Goal: Information Seeking & Learning: Check status

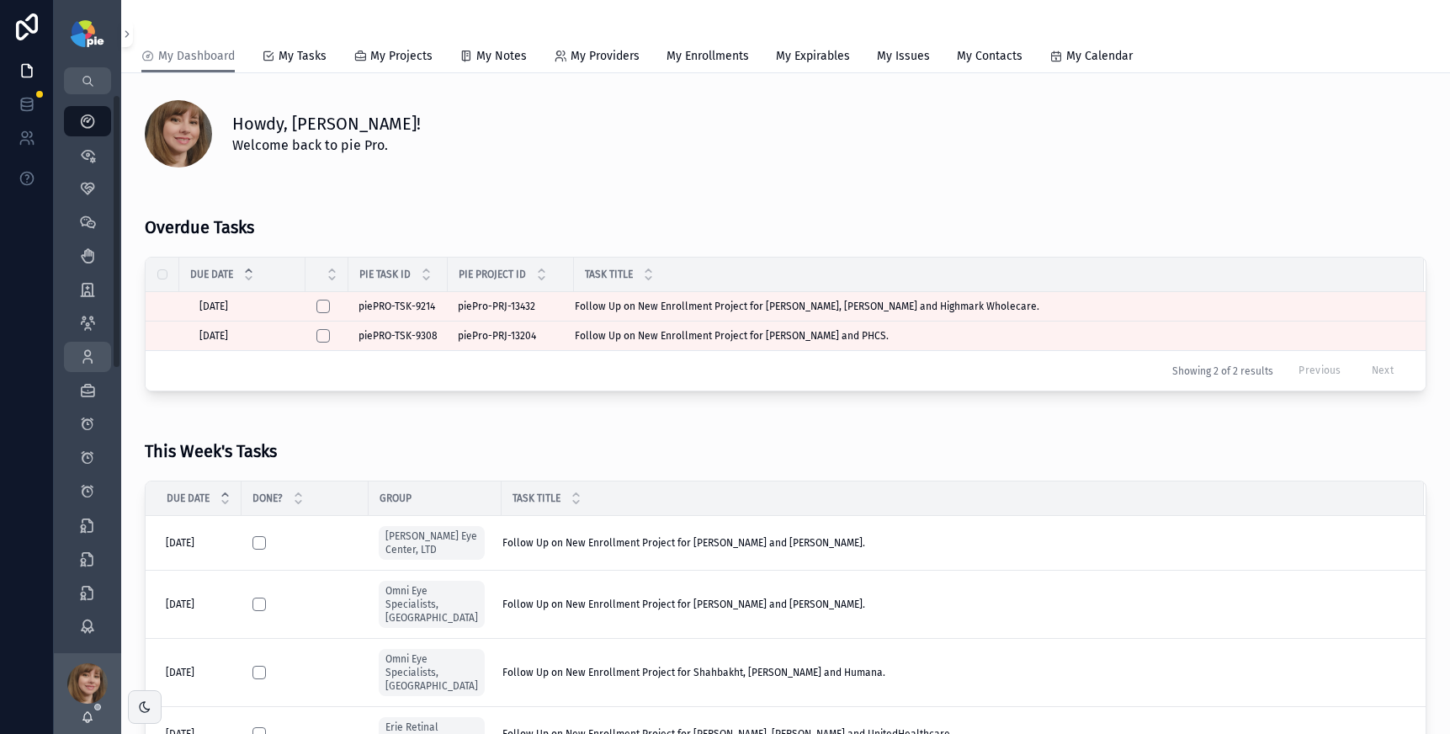
click at [93, 348] on icon "scrollable content" at bounding box center [87, 356] width 17 height 17
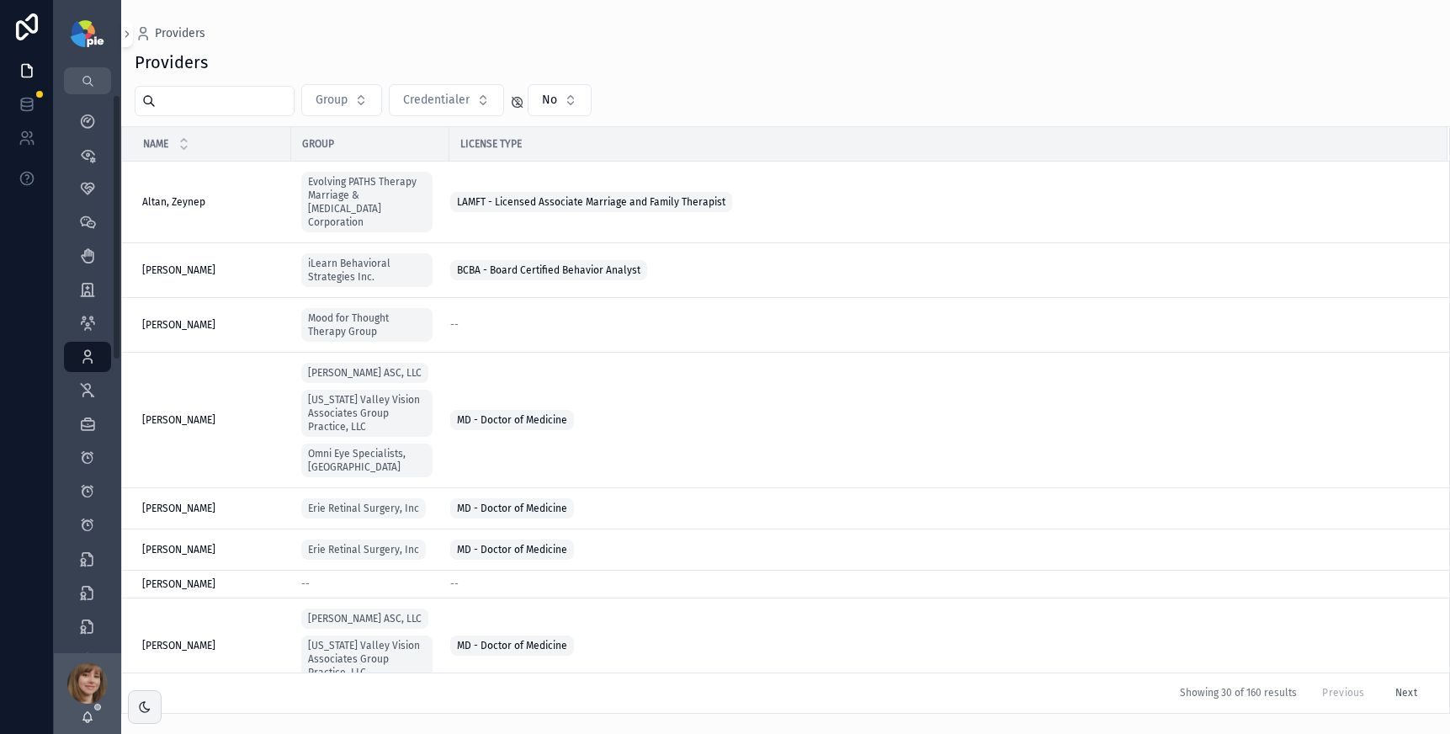
click at [162, 97] on input "scrollable content" at bounding box center [225, 101] width 138 height 24
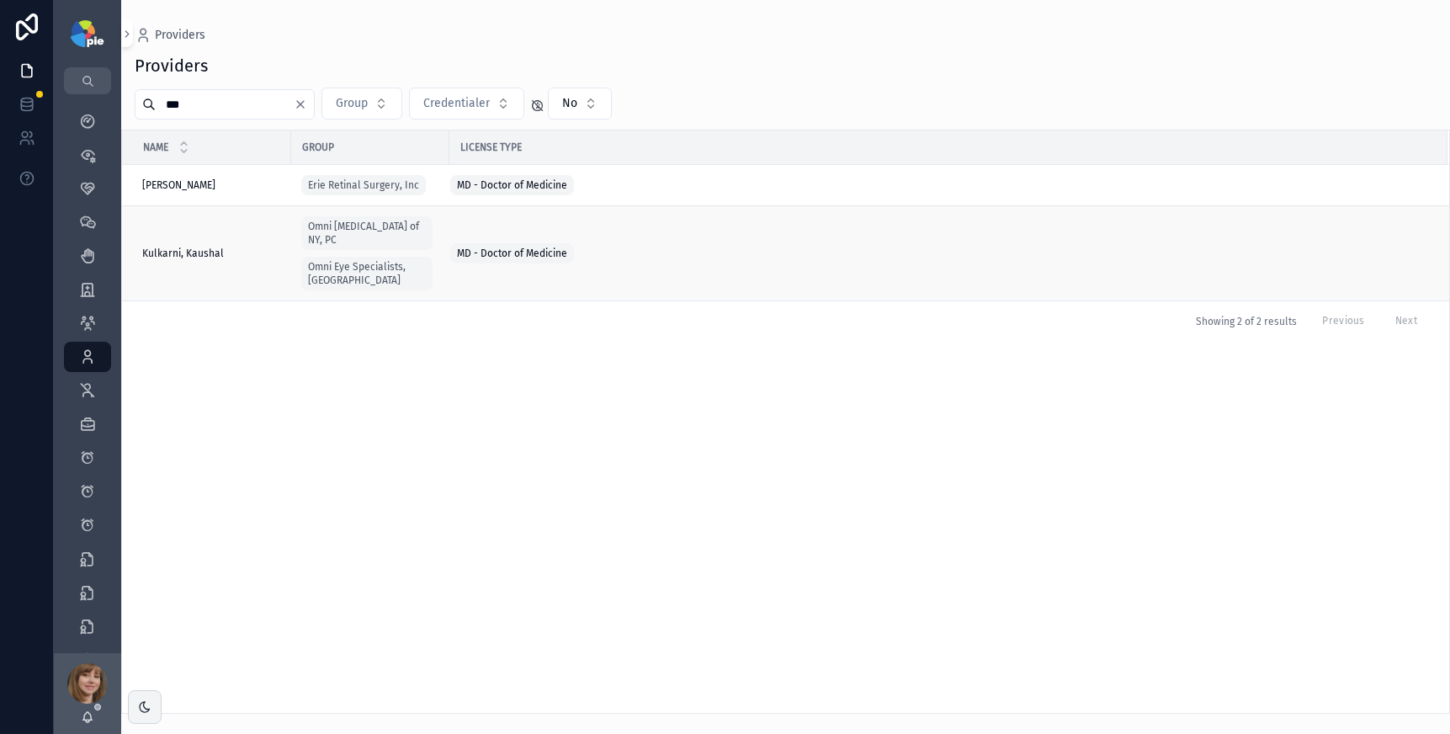
type input "***"
click at [230, 247] on div "Kulkarni, [PERSON_NAME], Kaushal" at bounding box center [211, 253] width 139 height 13
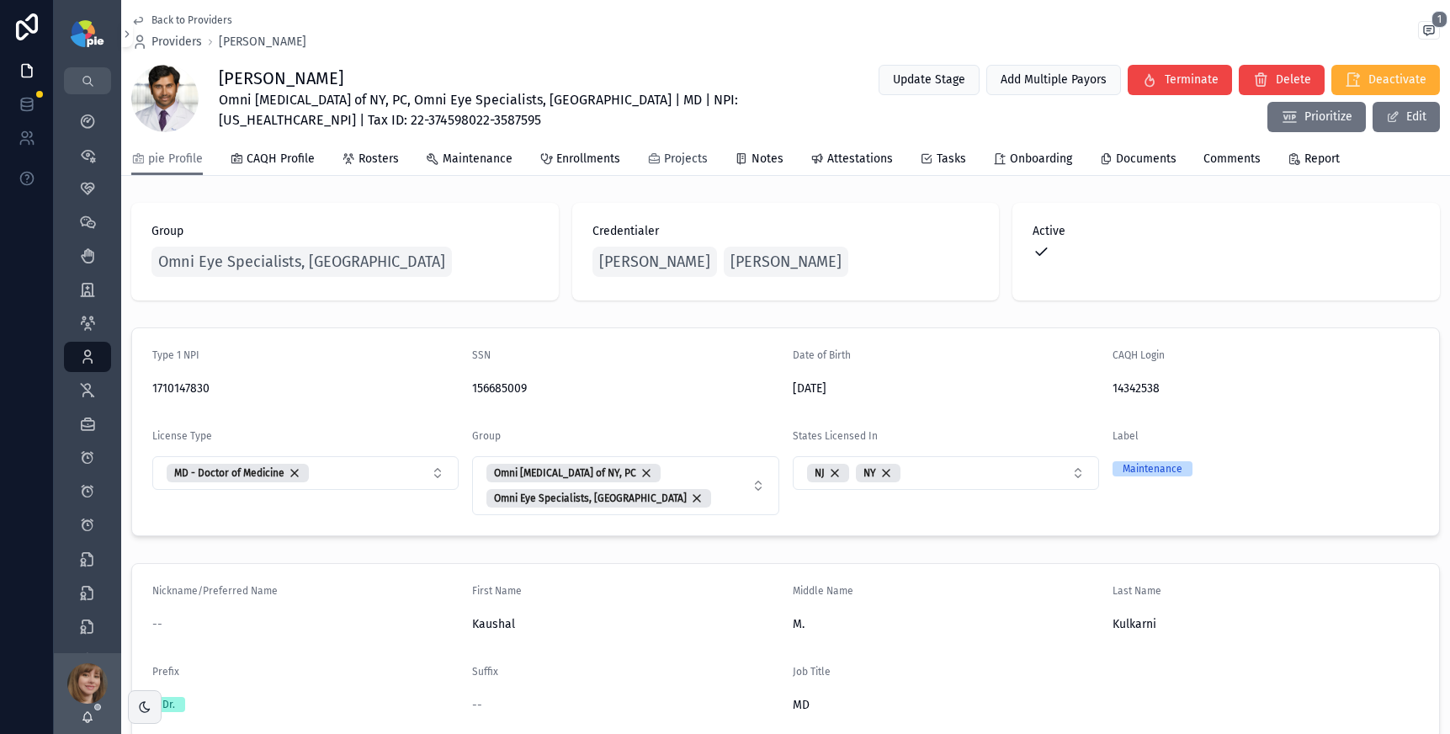
click at [657, 157] on div "Projects" at bounding box center [677, 159] width 61 height 17
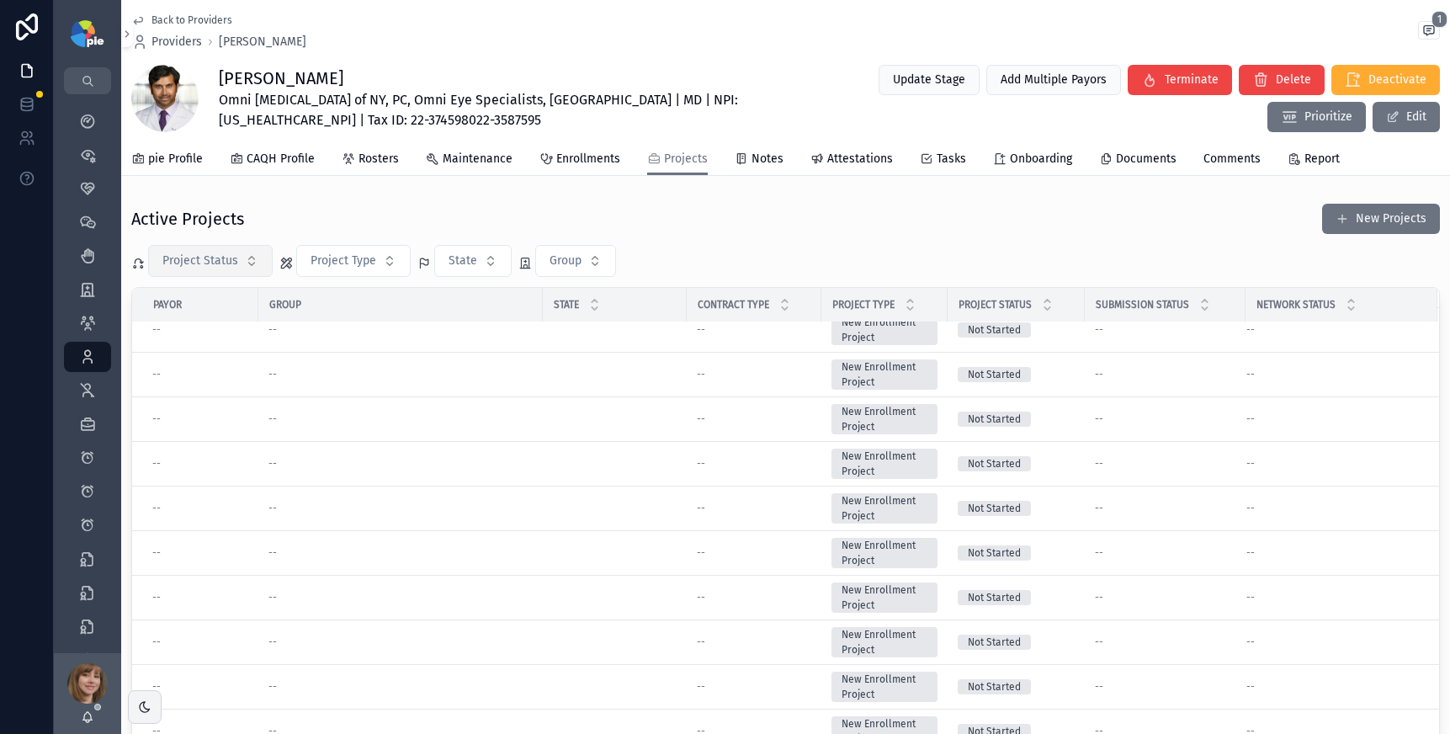
click at [224, 252] on span "Project Status" at bounding box center [200, 260] width 76 height 17
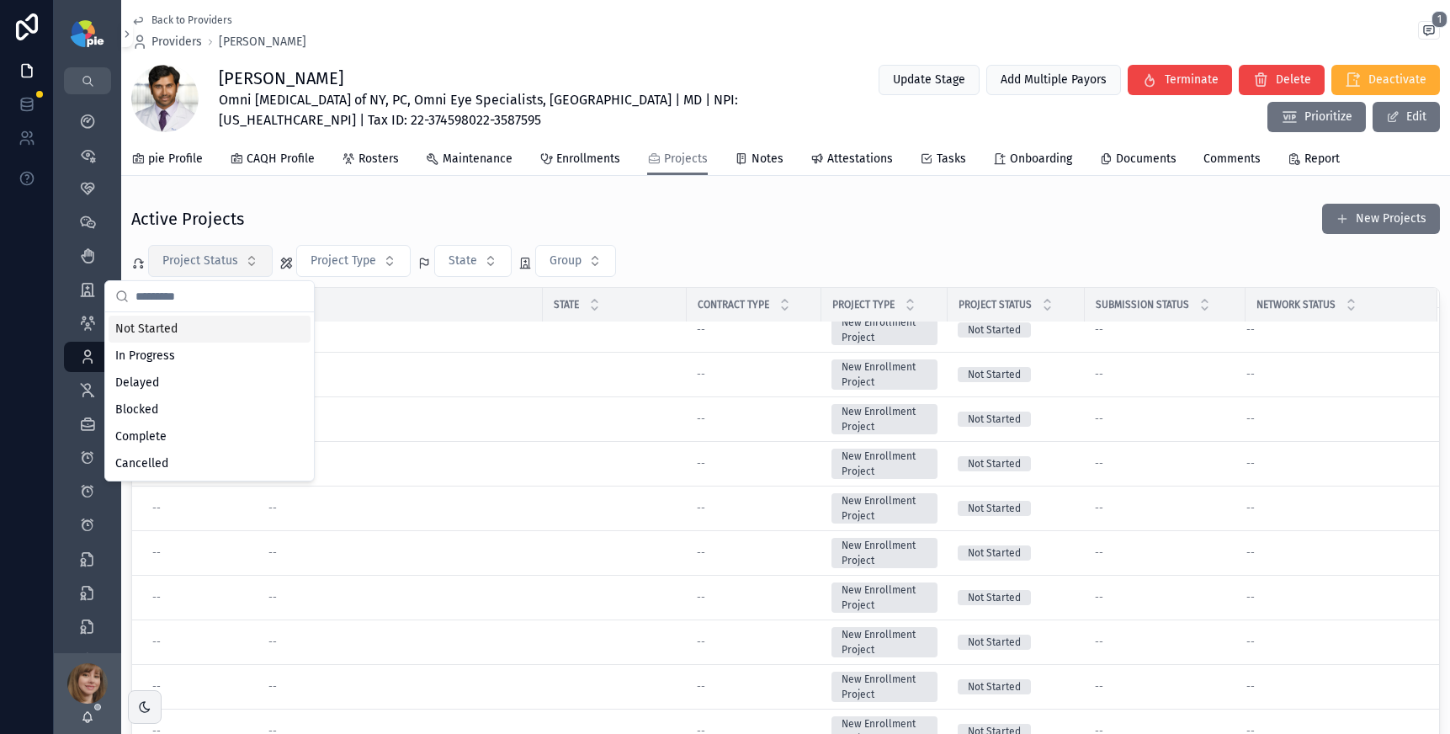
click at [224, 252] on span "Project Status" at bounding box center [200, 260] width 76 height 17
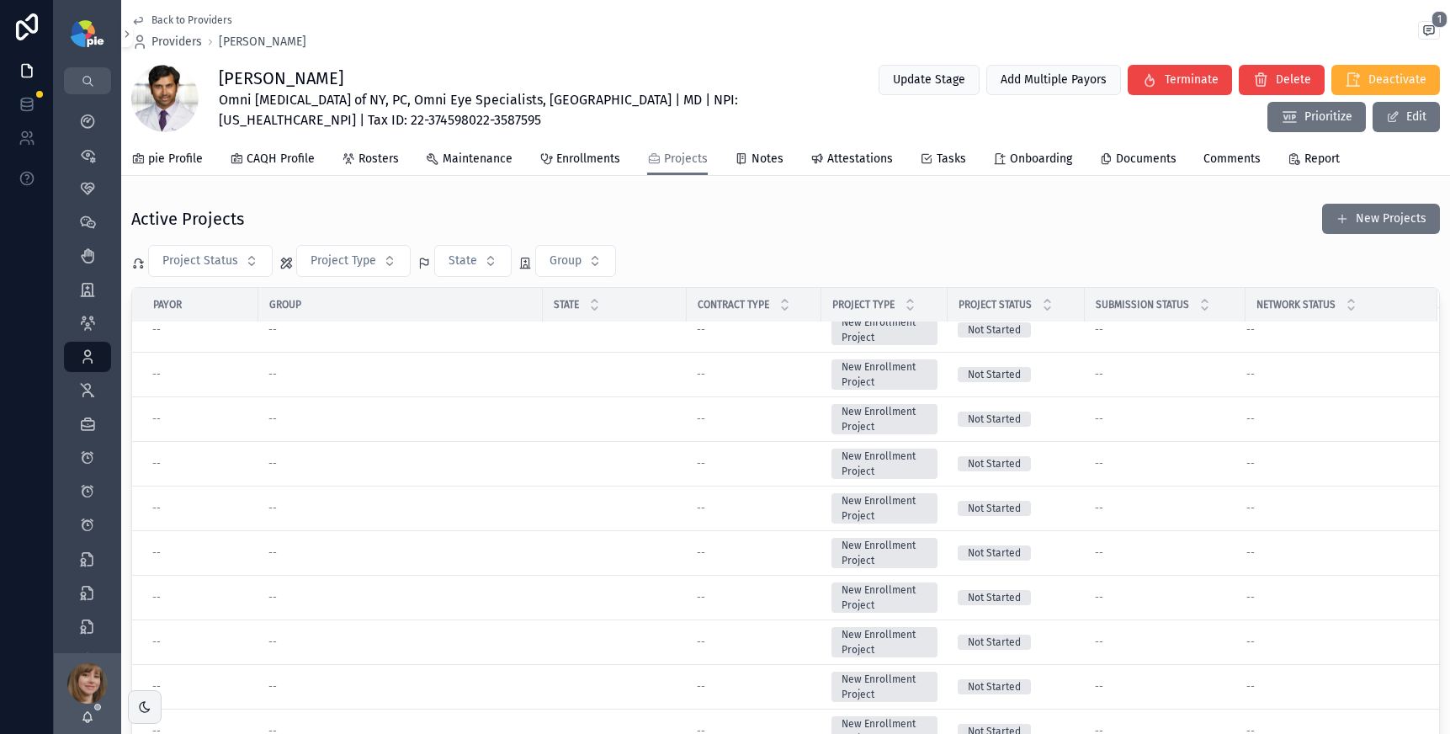
click at [397, 209] on div "Active Projects New Projects" at bounding box center [785, 219] width 1309 height 32
click at [711, 211] on div "Active Projects New Projects" at bounding box center [785, 219] width 1309 height 32
click at [589, 153] on span "Enrollments" at bounding box center [588, 159] width 64 height 17
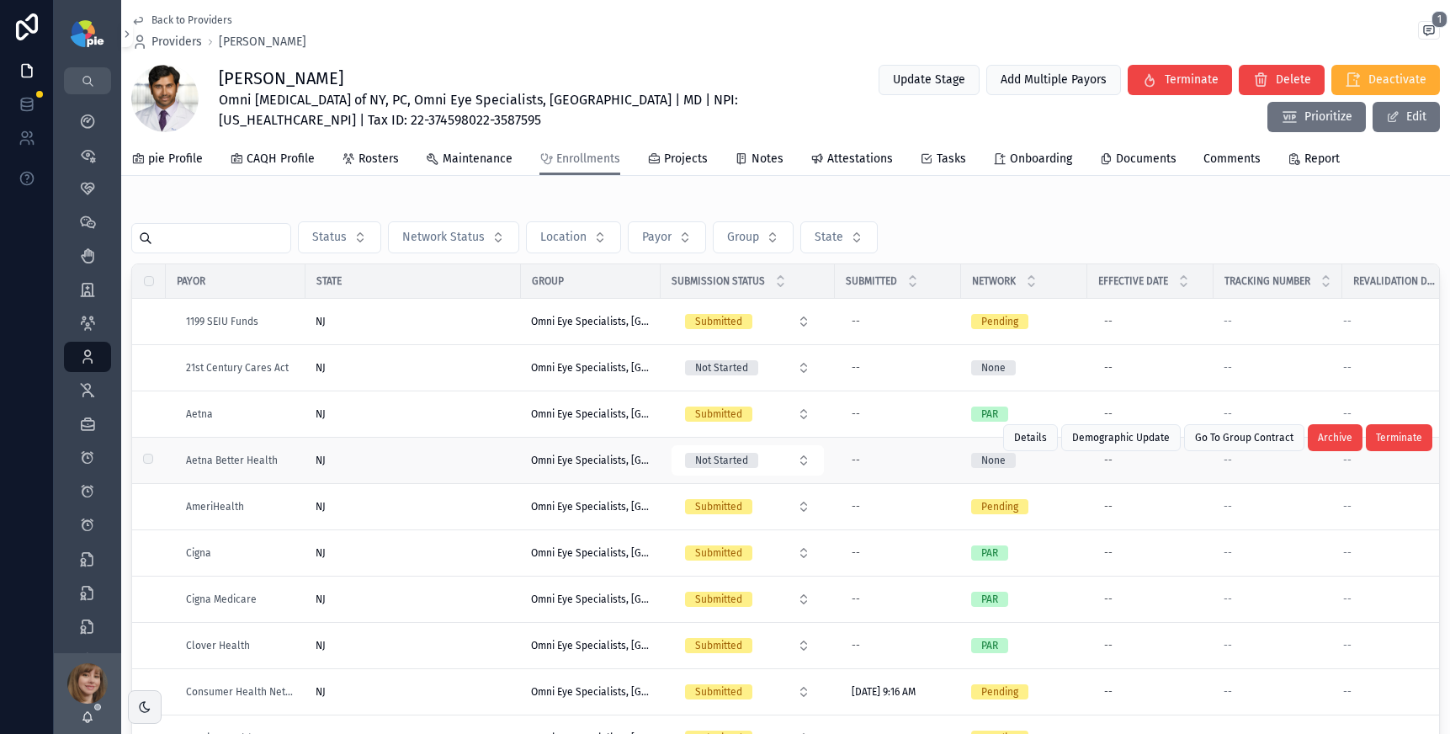
click at [470, 458] on div "NJ" at bounding box center [413, 460] width 195 height 13
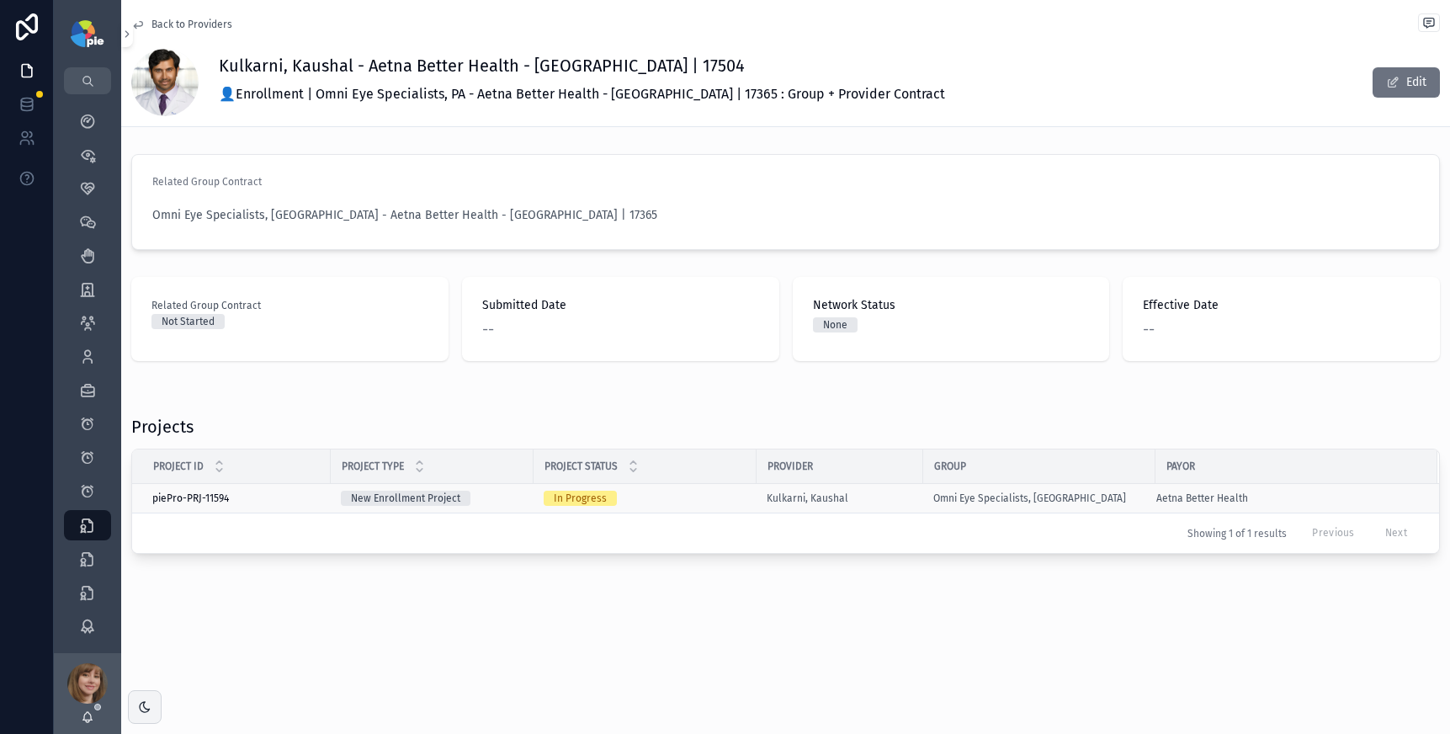
click at [718, 496] on div "In Progress" at bounding box center [645, 498] width 203 height 15
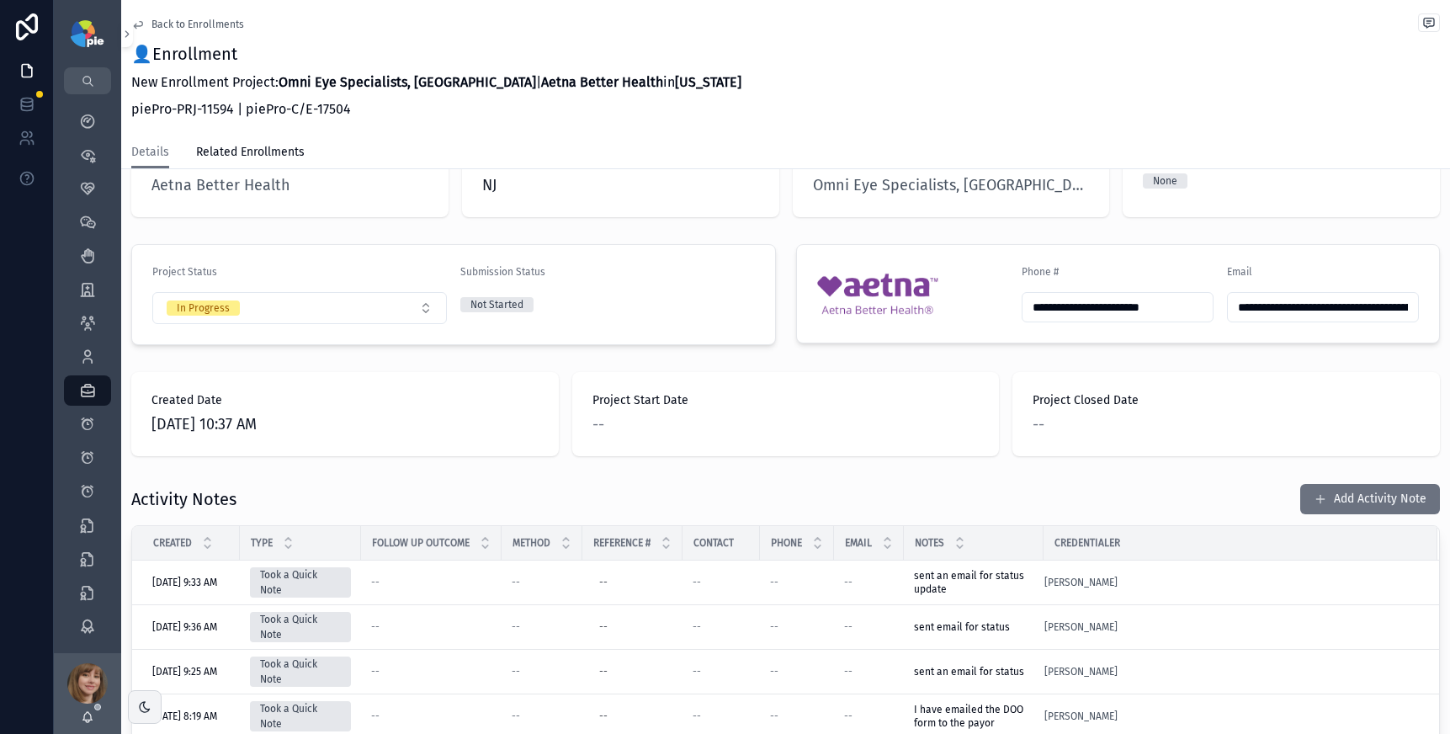
scroll to position [310, 0]
click at [1382, 483] on button "Add Activity Note" at bounding box center [1370, 498] width 140 height 30
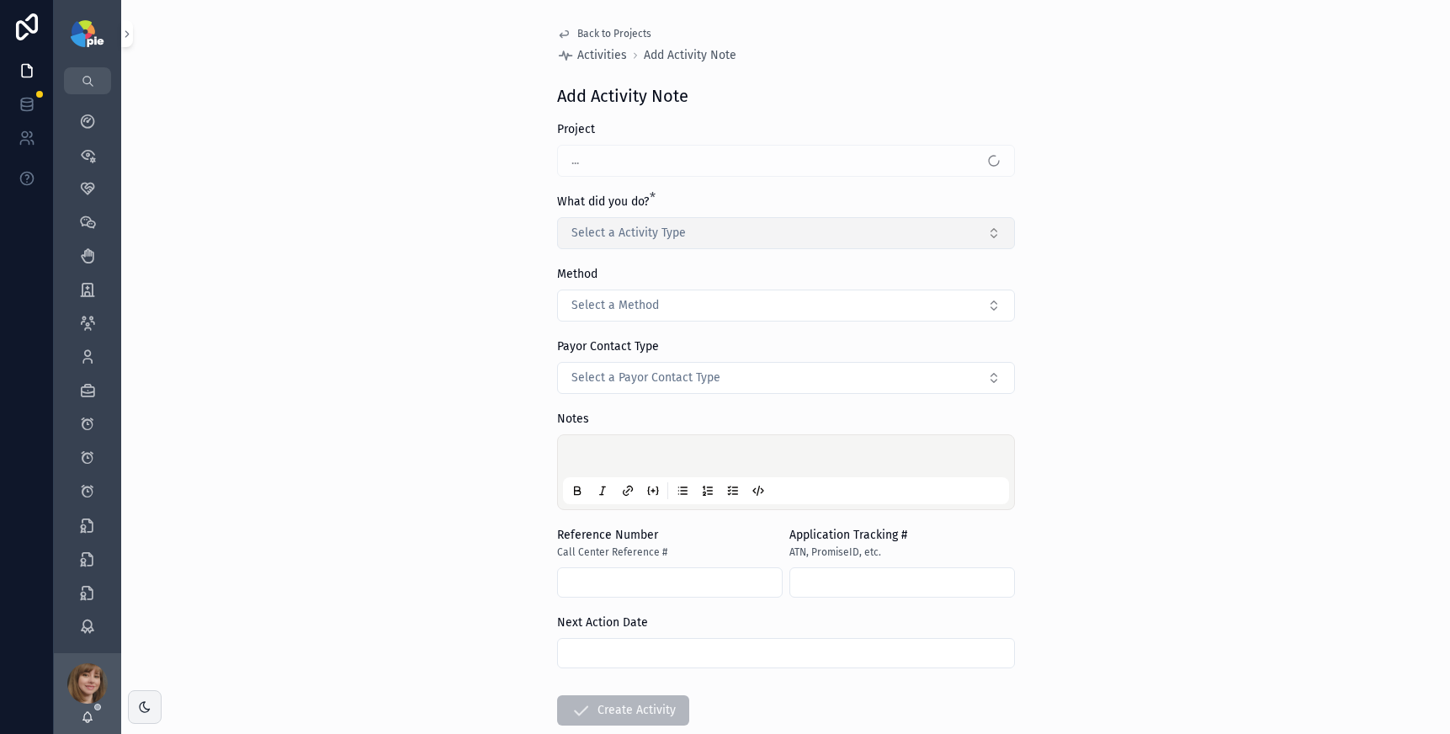
click at [657, 233] on span "Select a Activity Type" at bounding box center [628, 233] width 114 height 17
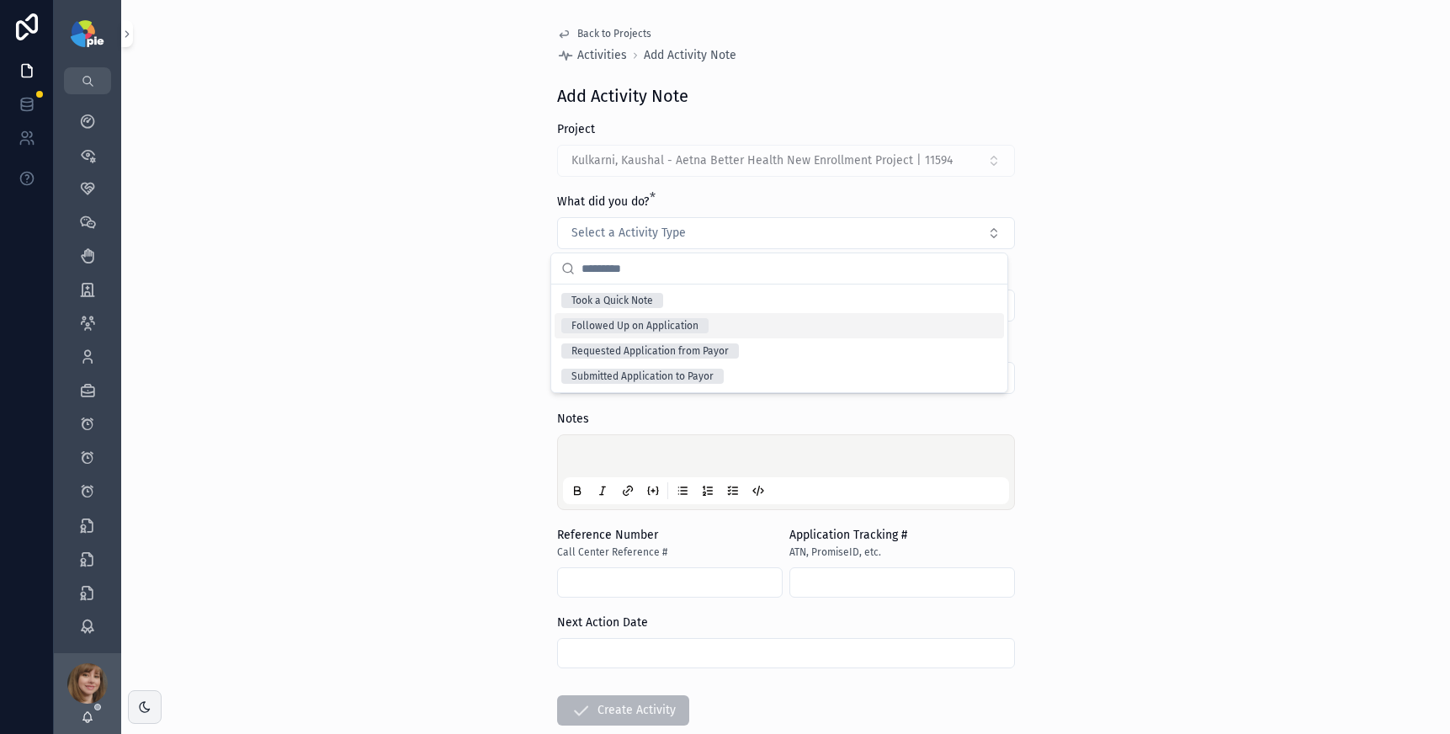
click at [670, 318] on div "Followed Up on Application" at bounding box center [634, 325] width 127 height 15
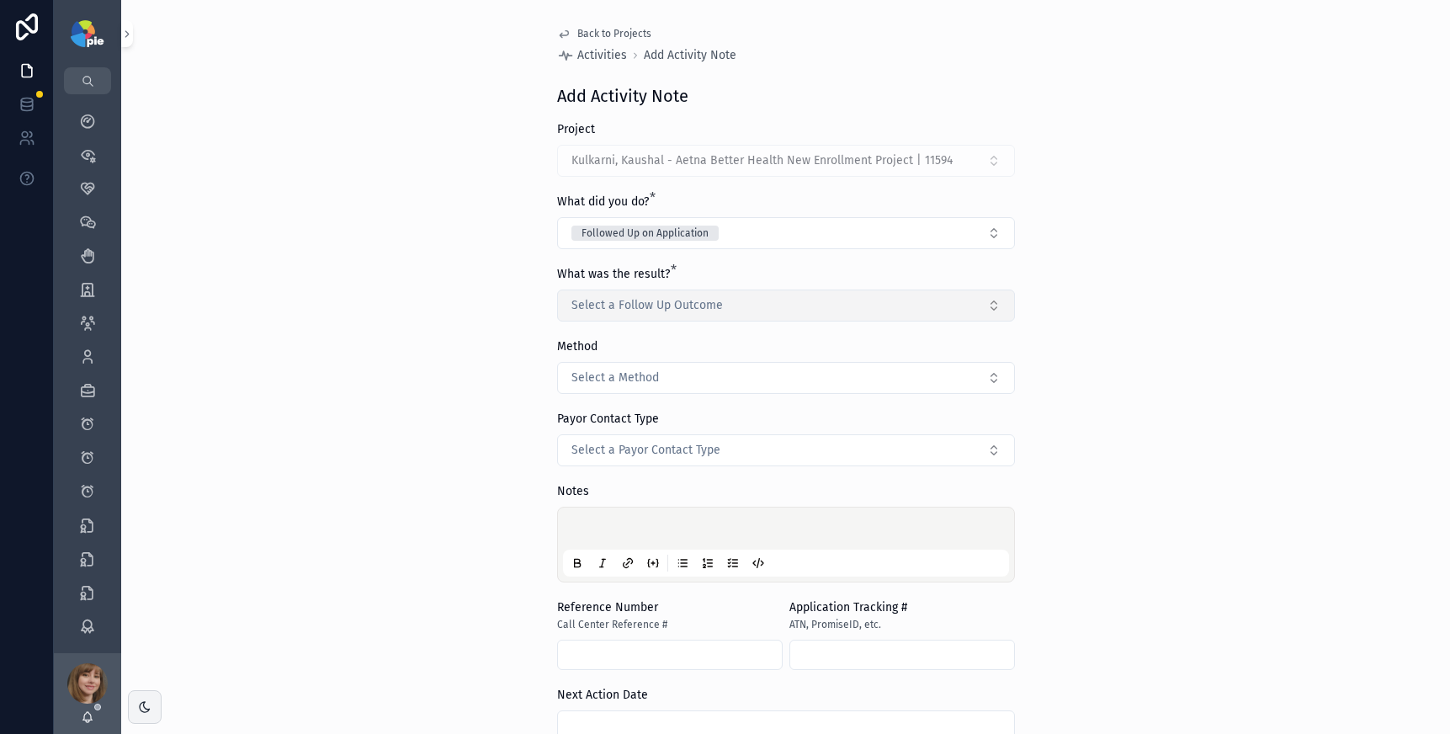
click at [669, 308] on span "Select a Follow Up Outcome" at bounding box center [646, 305] width 151 height 17
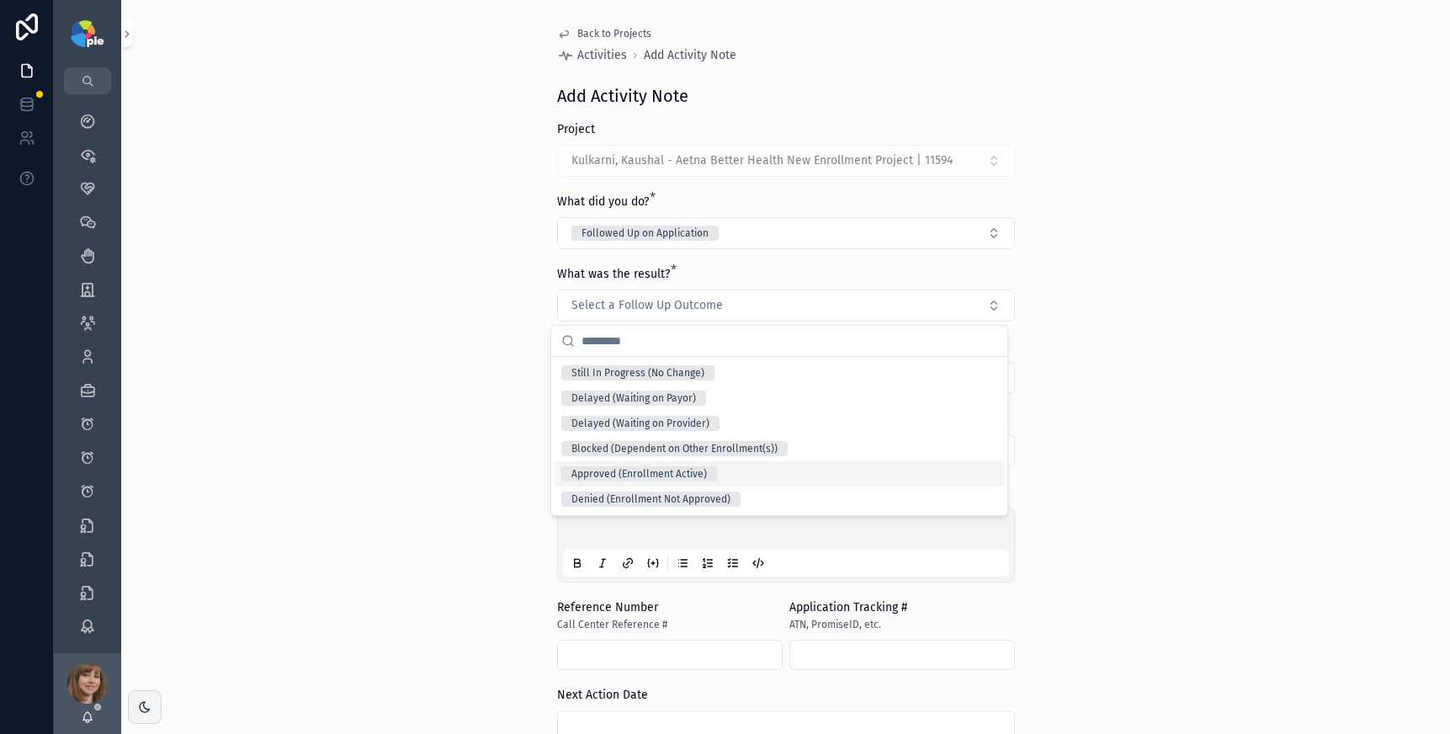
click at [656, 475] on div "Approved (Enrollment Active)" at bounding box center [638, 473] width 135 height 15
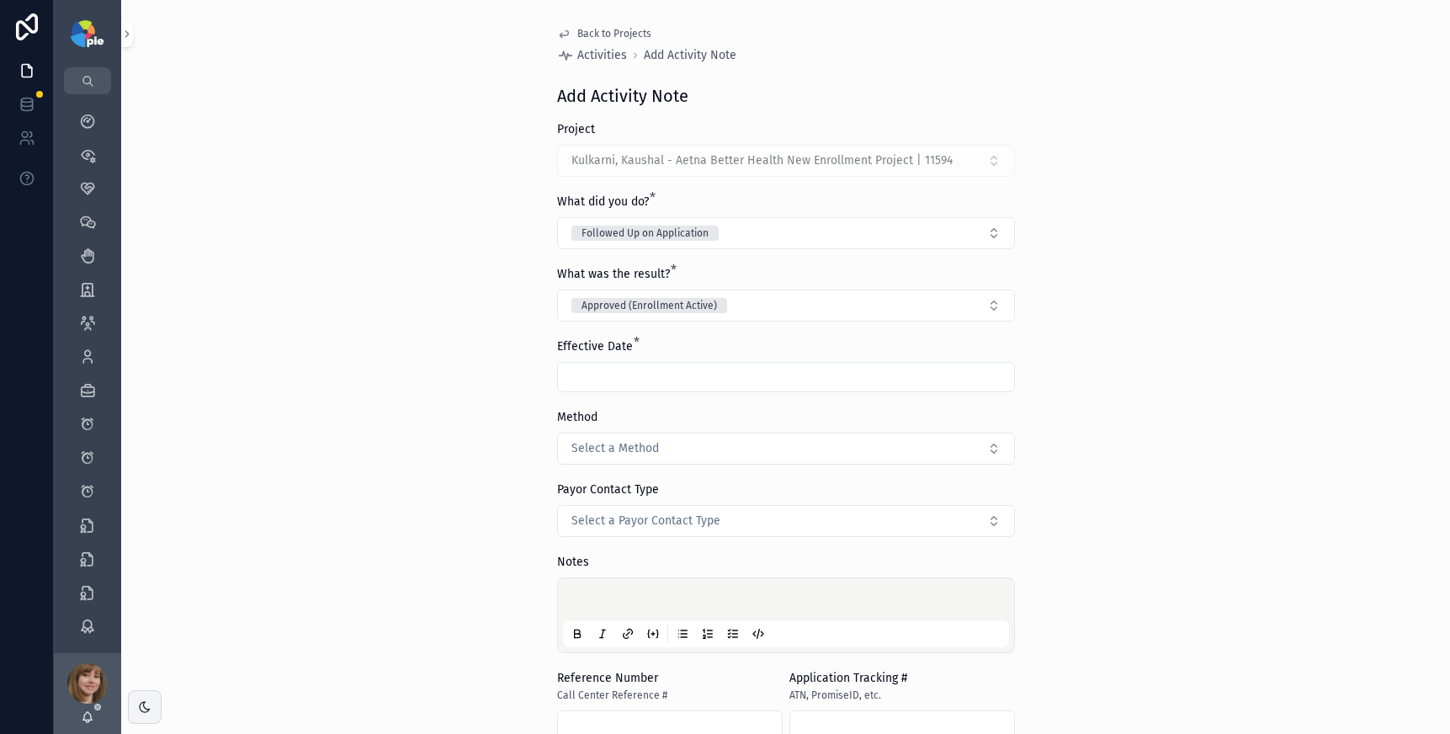
click at [600, 383] on input "scrollable content" at bounding box center [786, 377] width 456 height 24
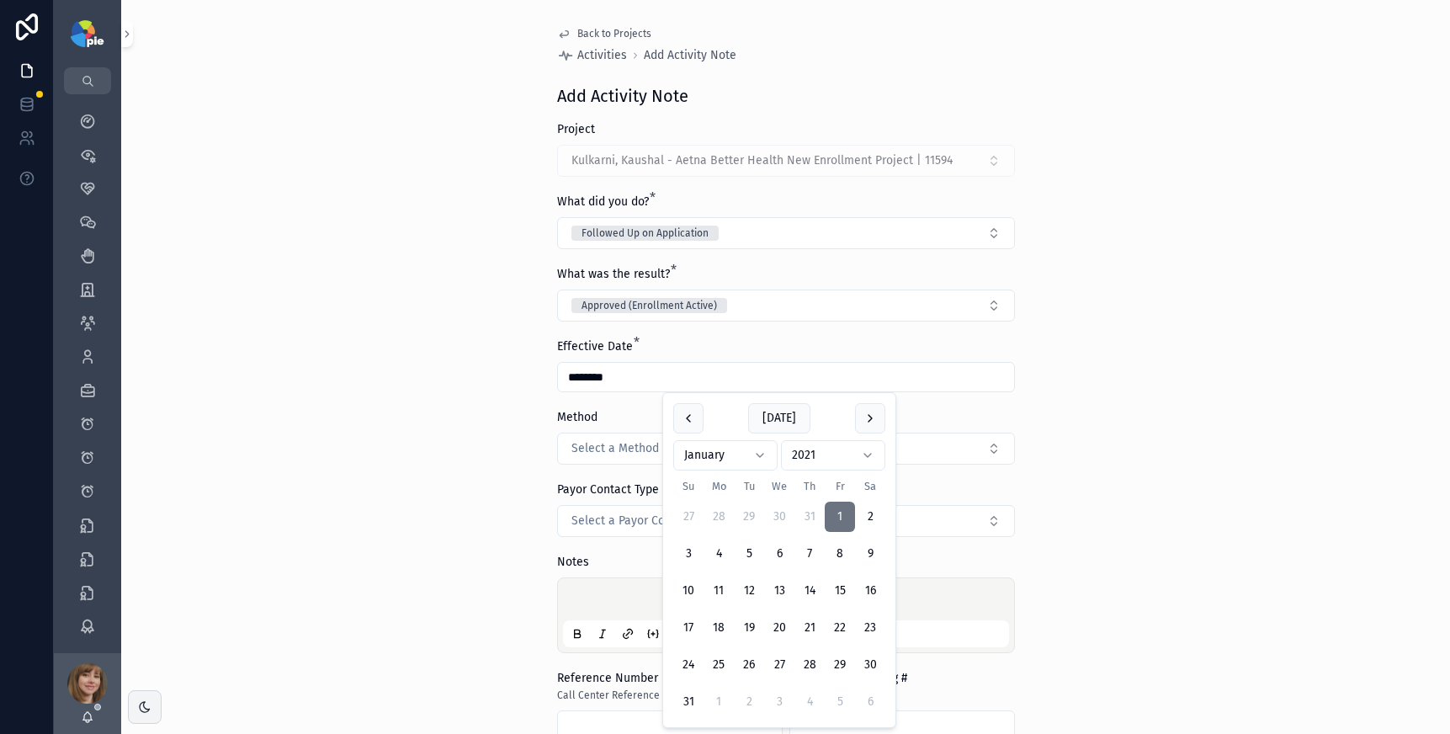
type input "********"
click at [450, 434] on div "Back to Projects Activities Add Activity Note Add Activity Note Project Kulkarn…" at bounding box center [785, 367] width 1329 height 734
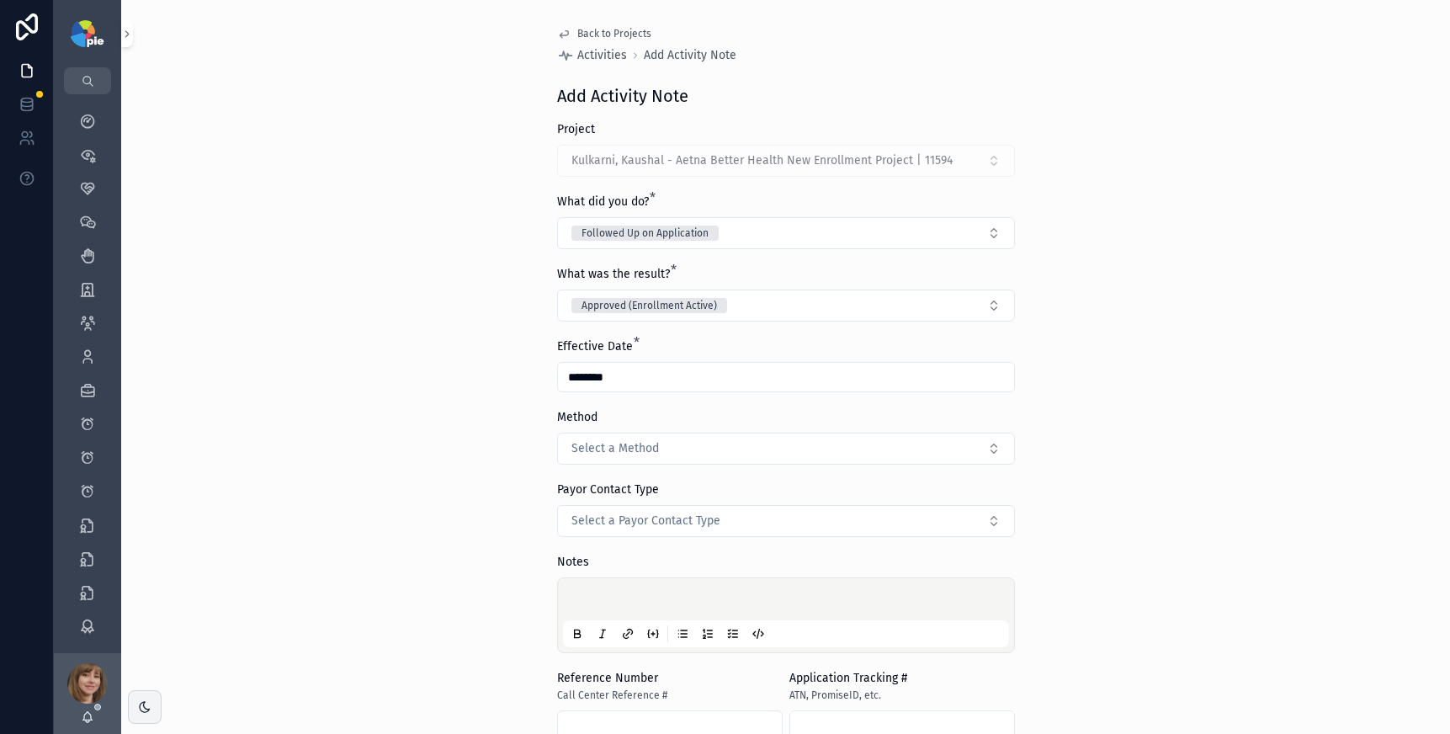
click at [619, 603] on p "scrollable content" at bounding box center [789, 601] width 446 height 17
click at [426, 563] on div "**********" at bounding box center [785, 367] width 1329 height 734
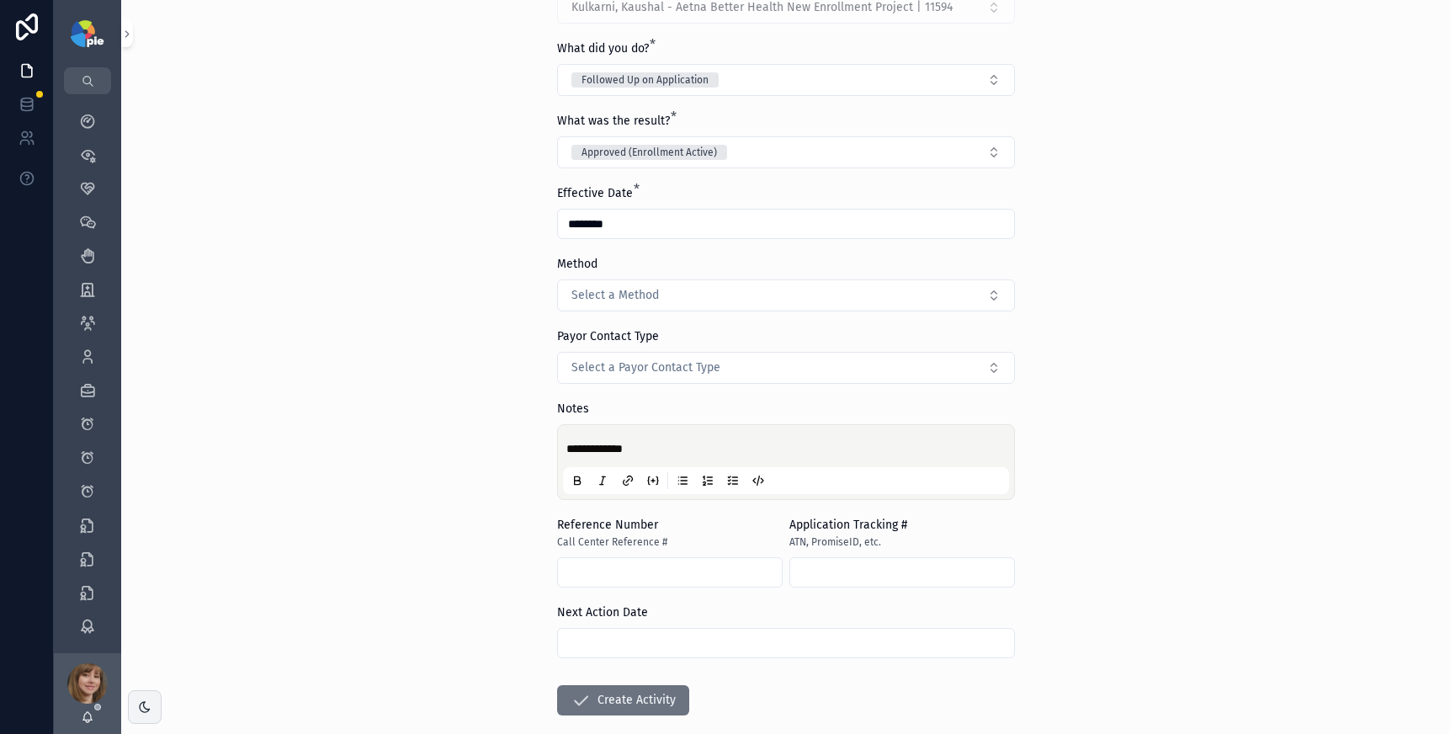
scroll to position [191, 0]
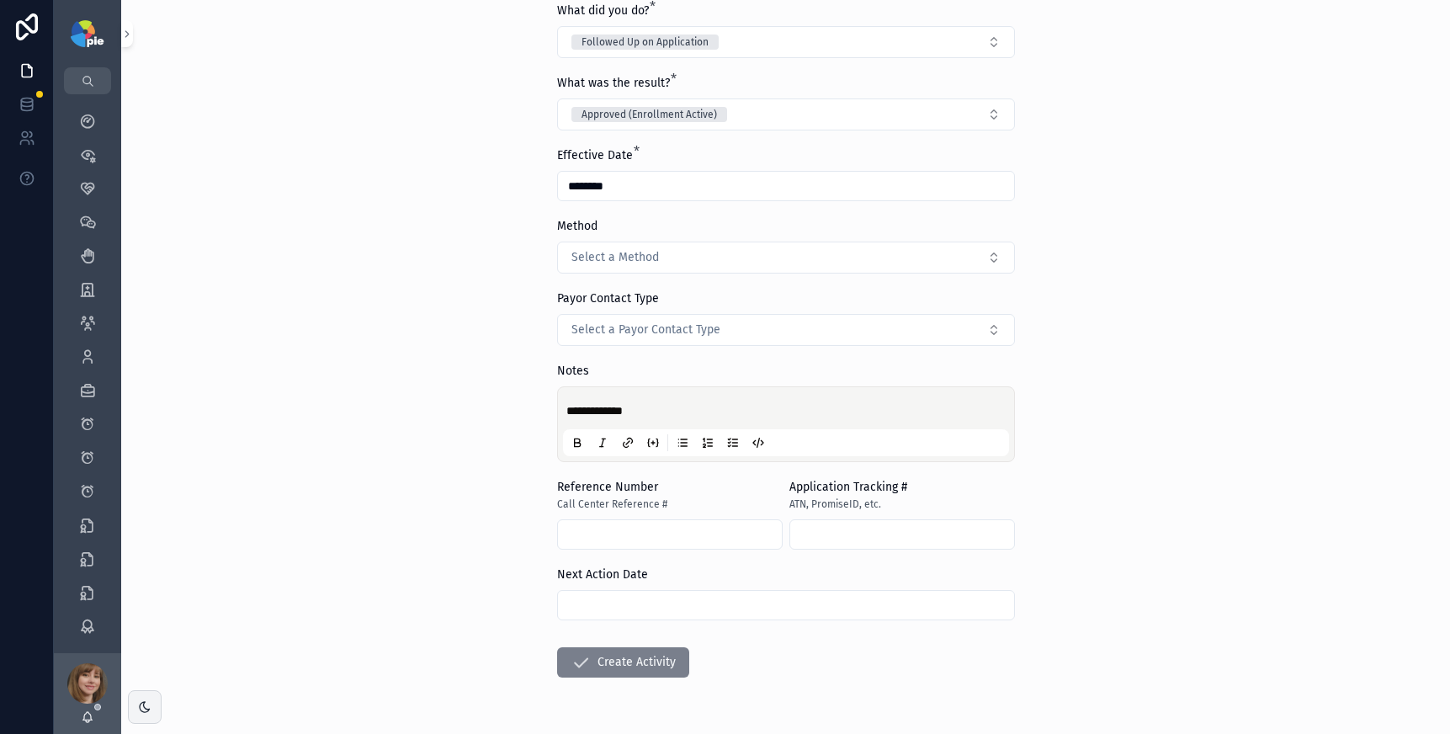
click at [603, 669] on button "Create Activity" at bounding box center [623, 662] width 132 height 30
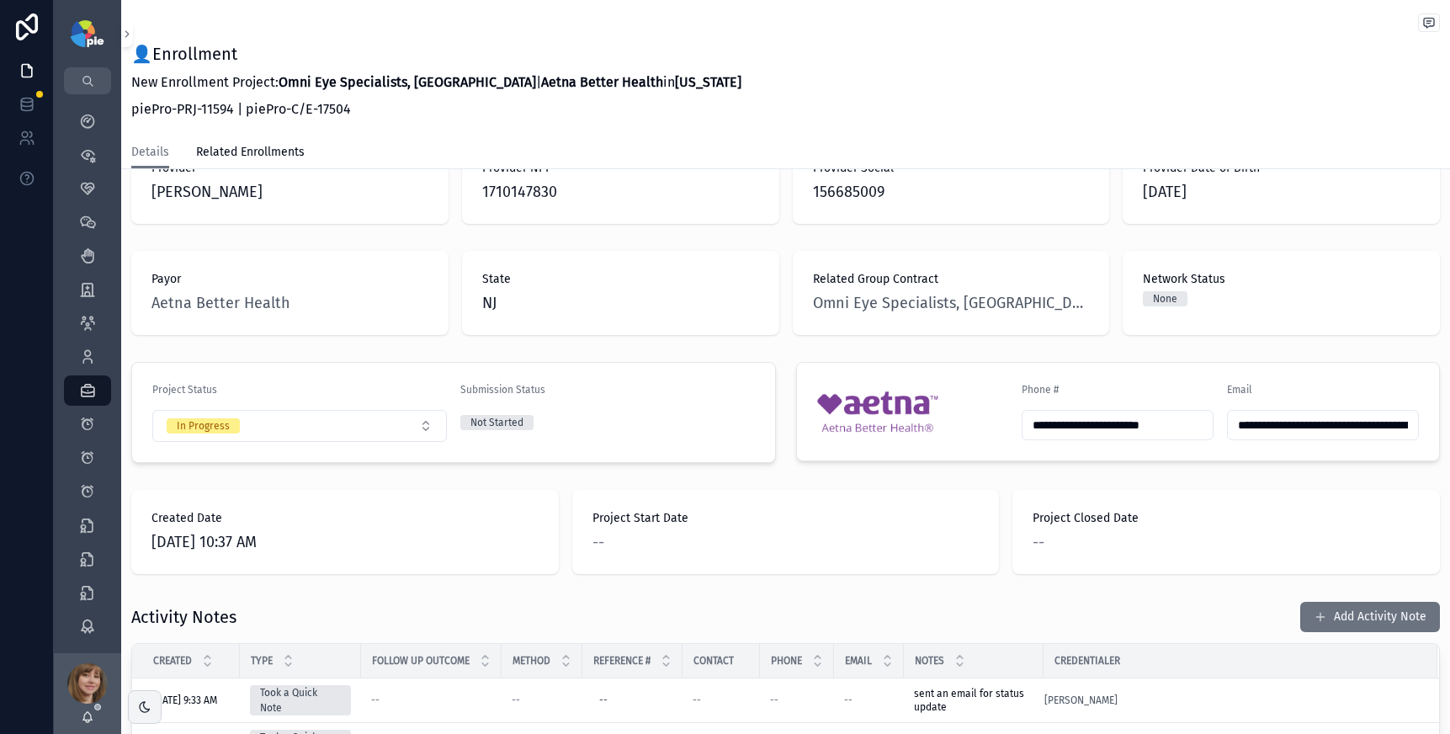
click at [574, 601] on div "Activity Notes Add Activity Note" at bounding box center [785, 617] width 1309 height 32
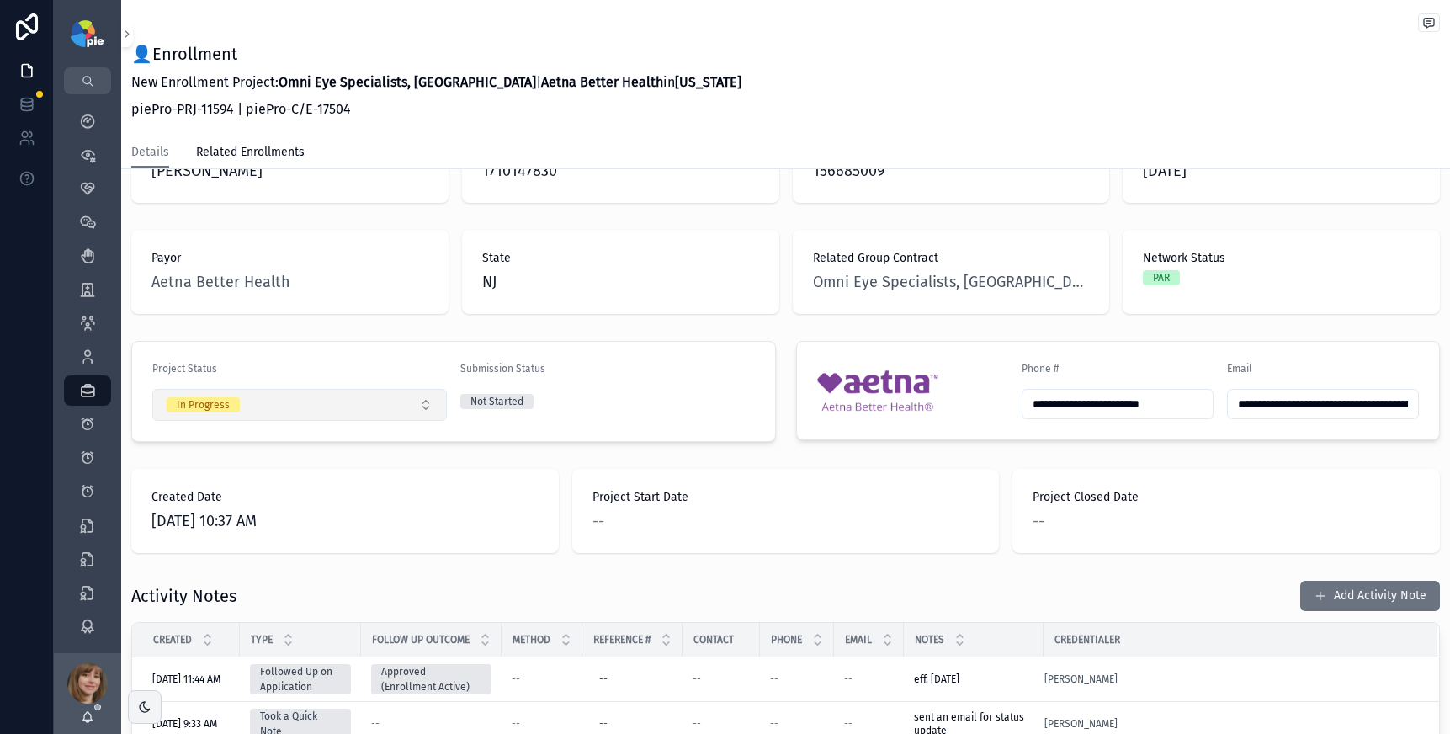
scroll to position [281, 0]
click at [79, 348] on icon "scrollable content" at bounding box center [87, 356] width 17 height 17
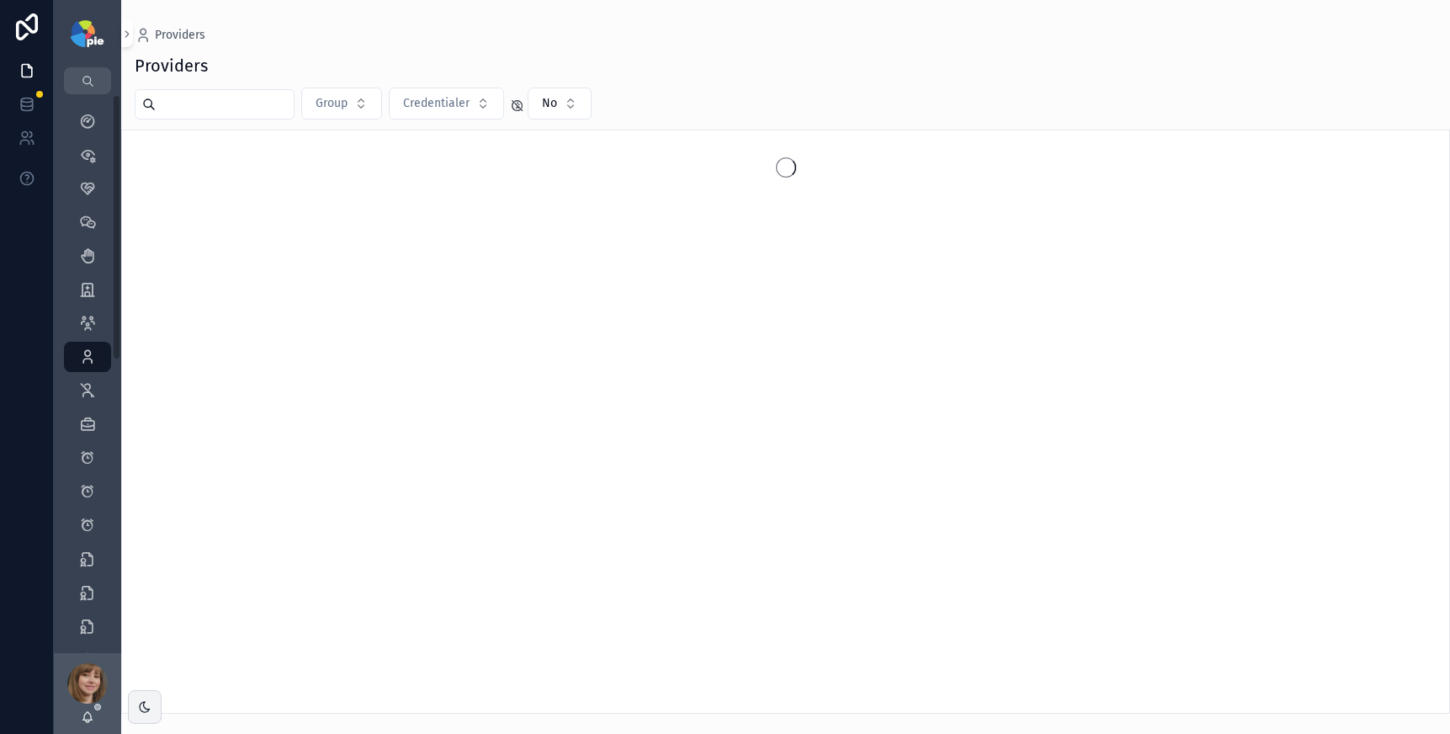
click at [198, 107] on input "scrollable content" at bounding box center [225, 105] width 138 height 24
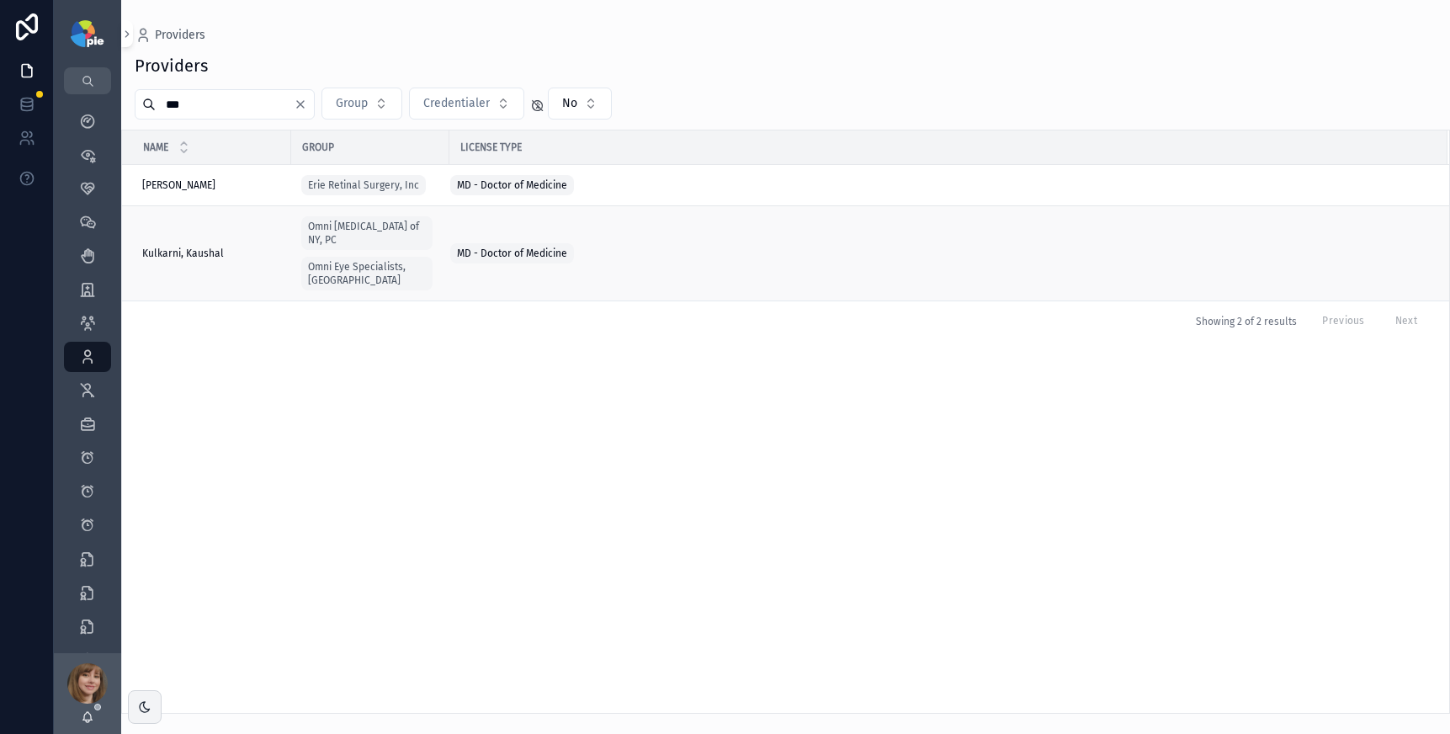
type input "***"
click at [233, 247] on div "Kulkarni, [PERSON_NAME], Kaushal" at bounding box center [211, 253] width 139 height 13
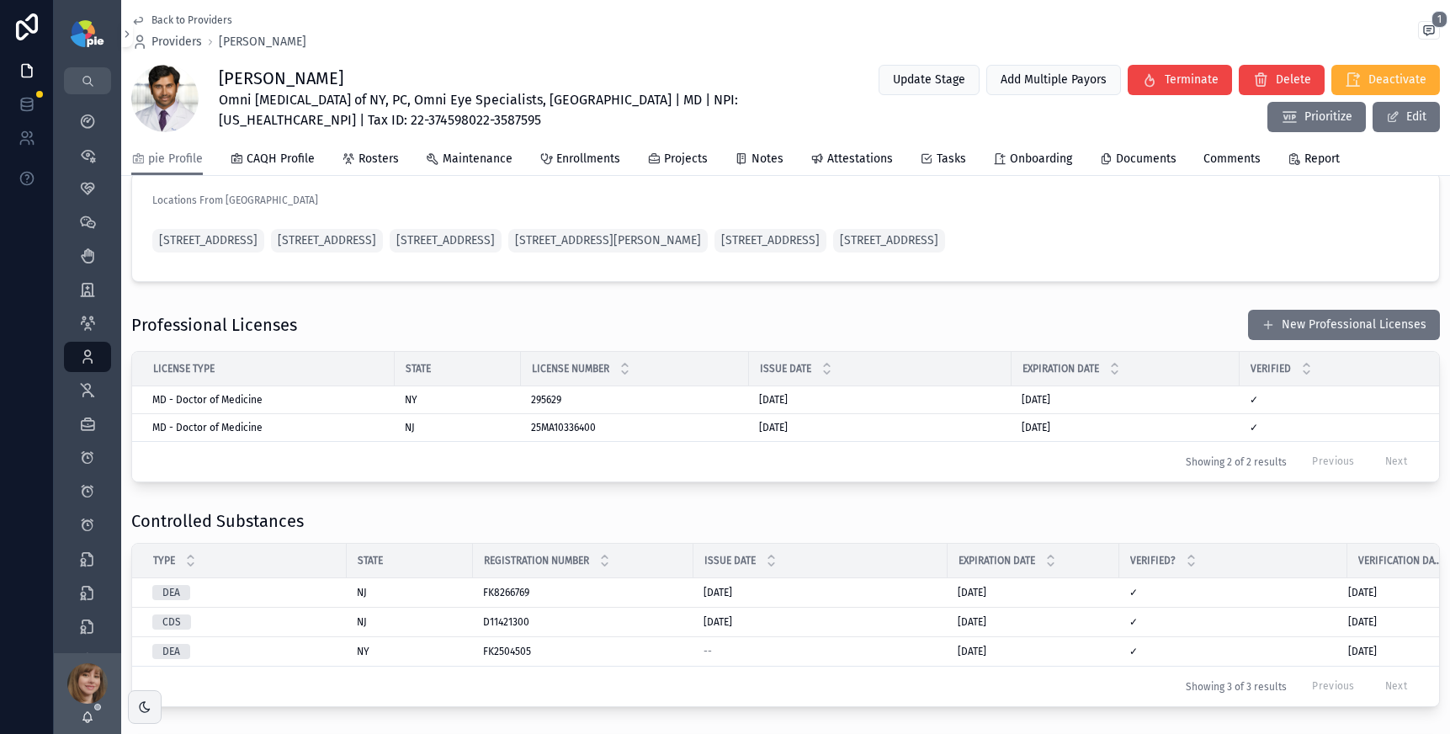
scroll to position [1257, 0]
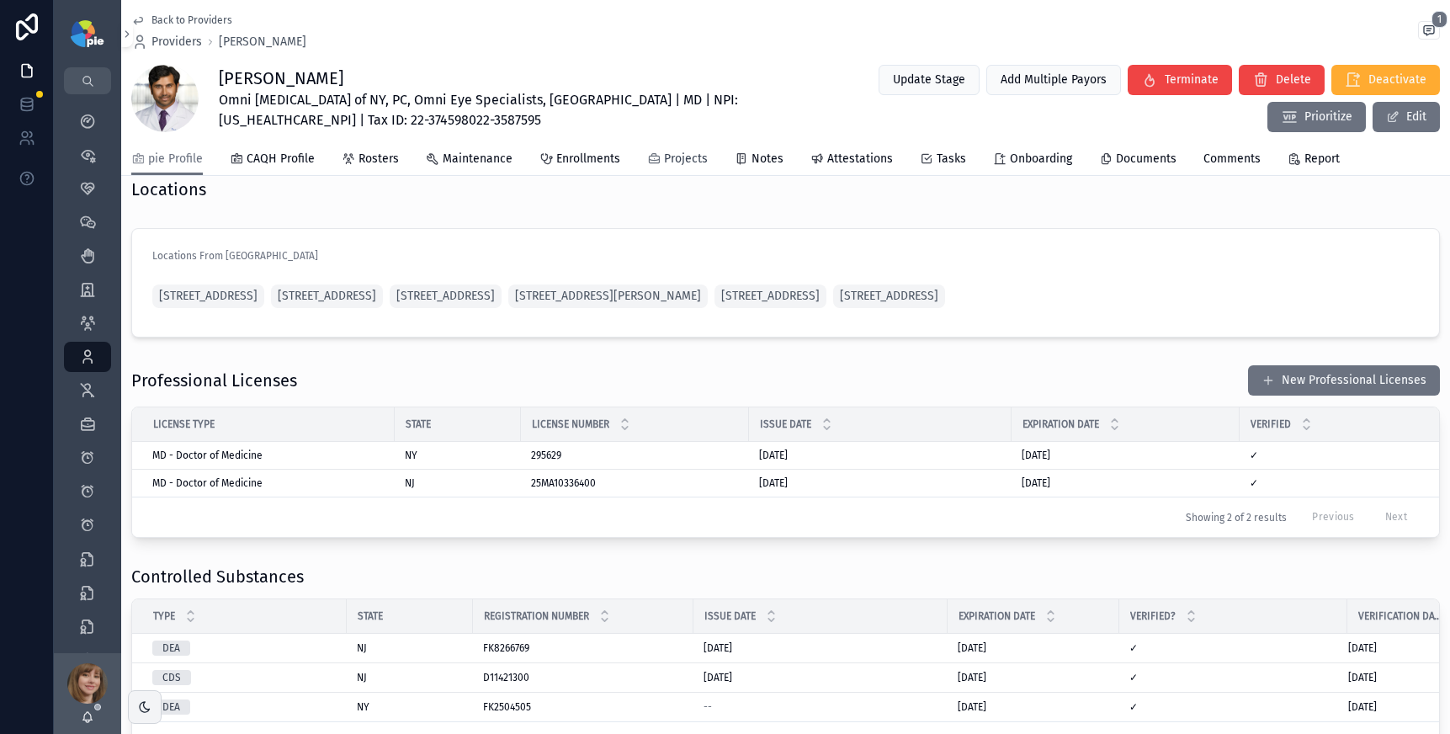
click at [664, 162] on span "Projects" at bounding box center [686, 159] width 44 height 17
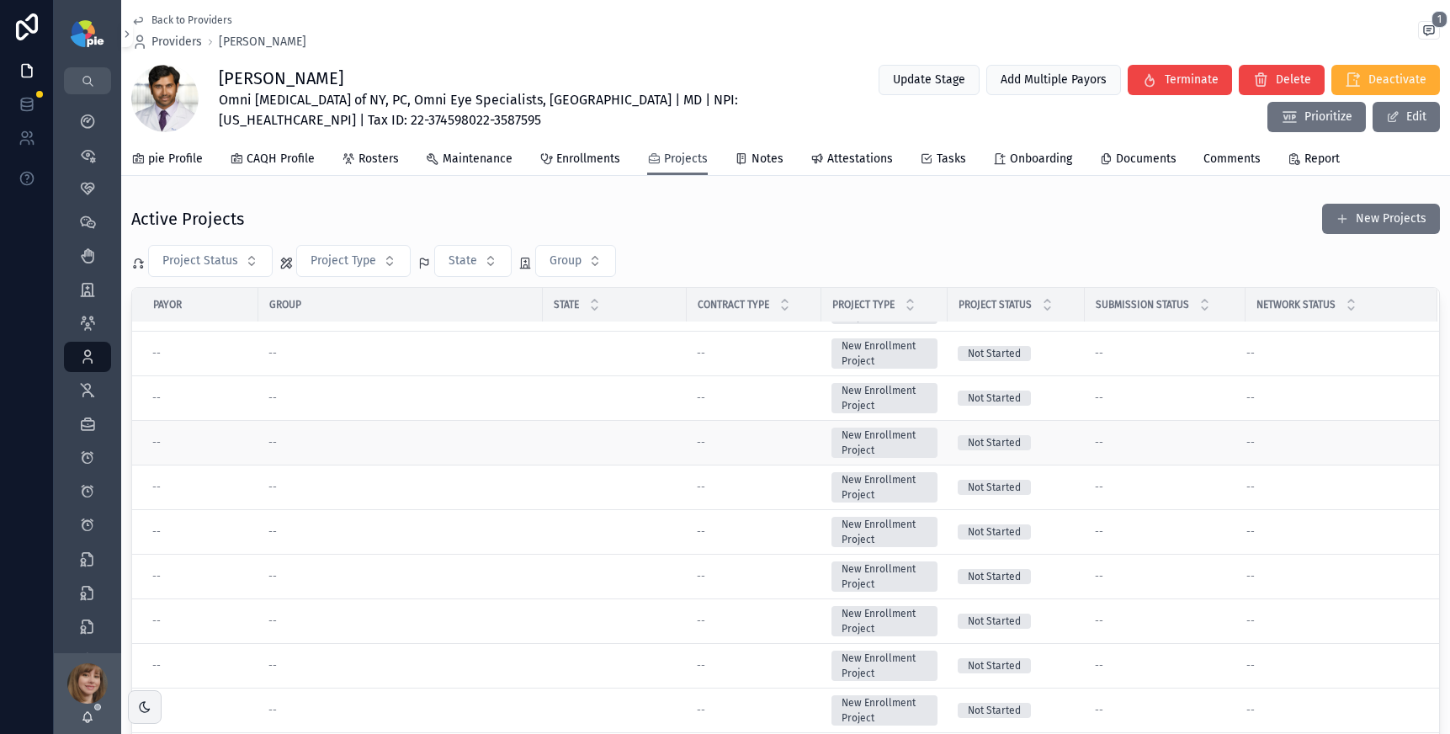
scroll to position [285, 0]
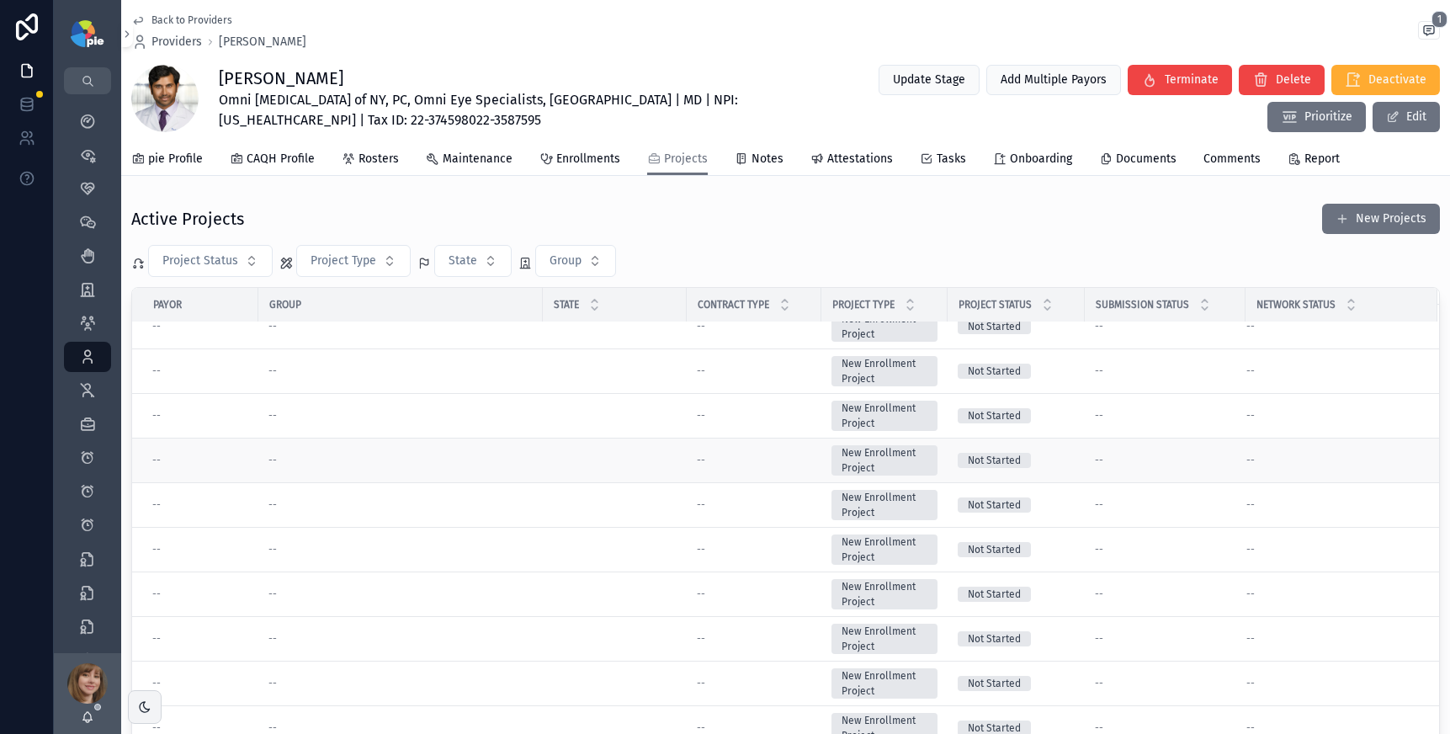
click at [764, 454] on div "--" at bounding box center [754, 460] width 114 height 13
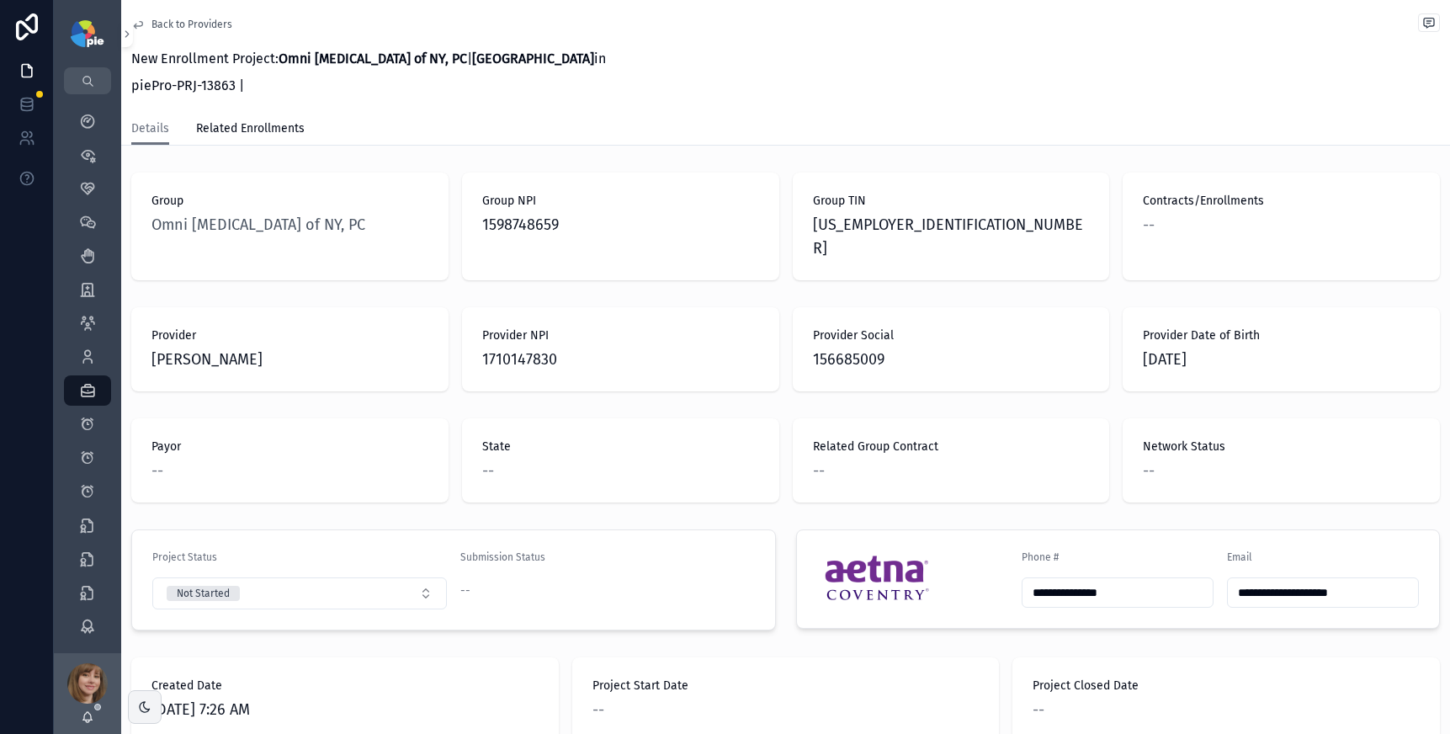
click at [178, 26] on span "Back to Providers" at bounding box center [191, 24] width 81 height 13
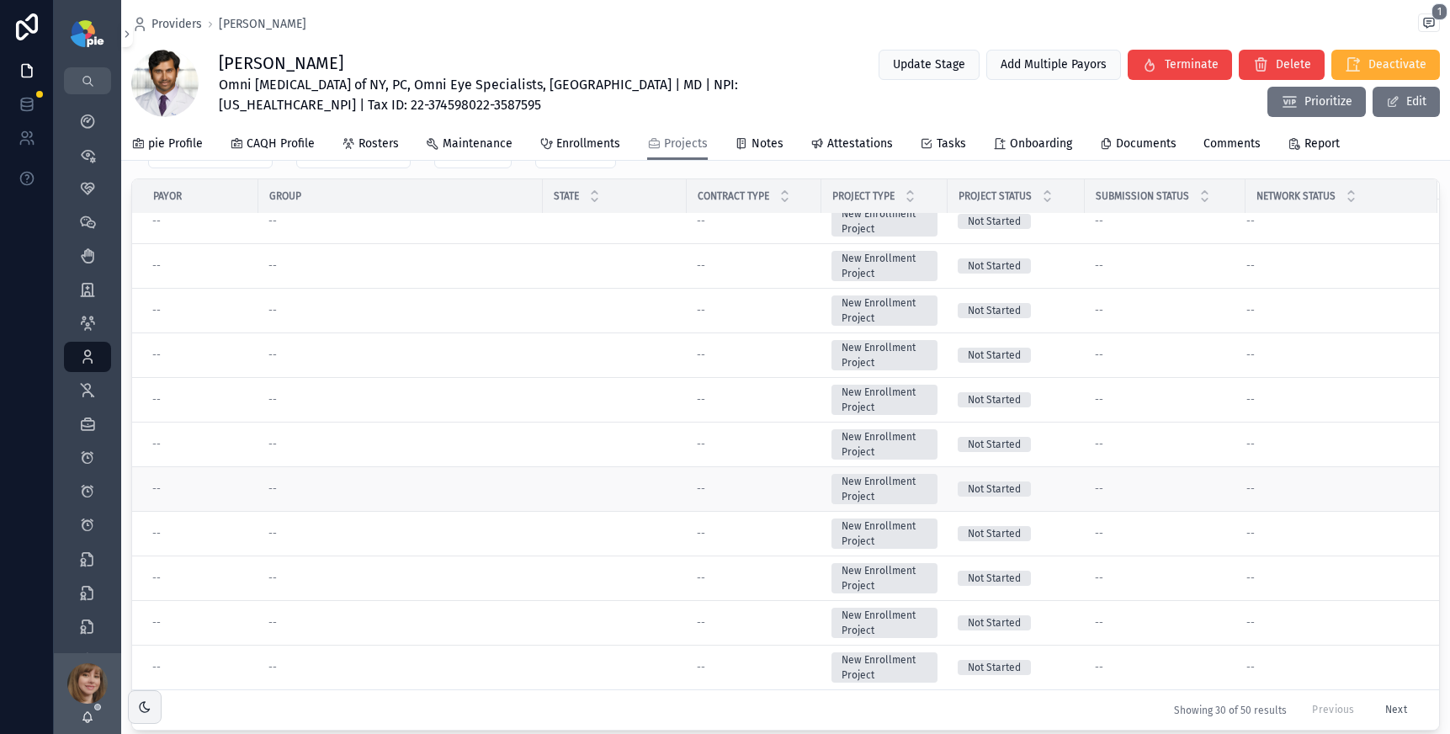
scroll to position [367, 0]
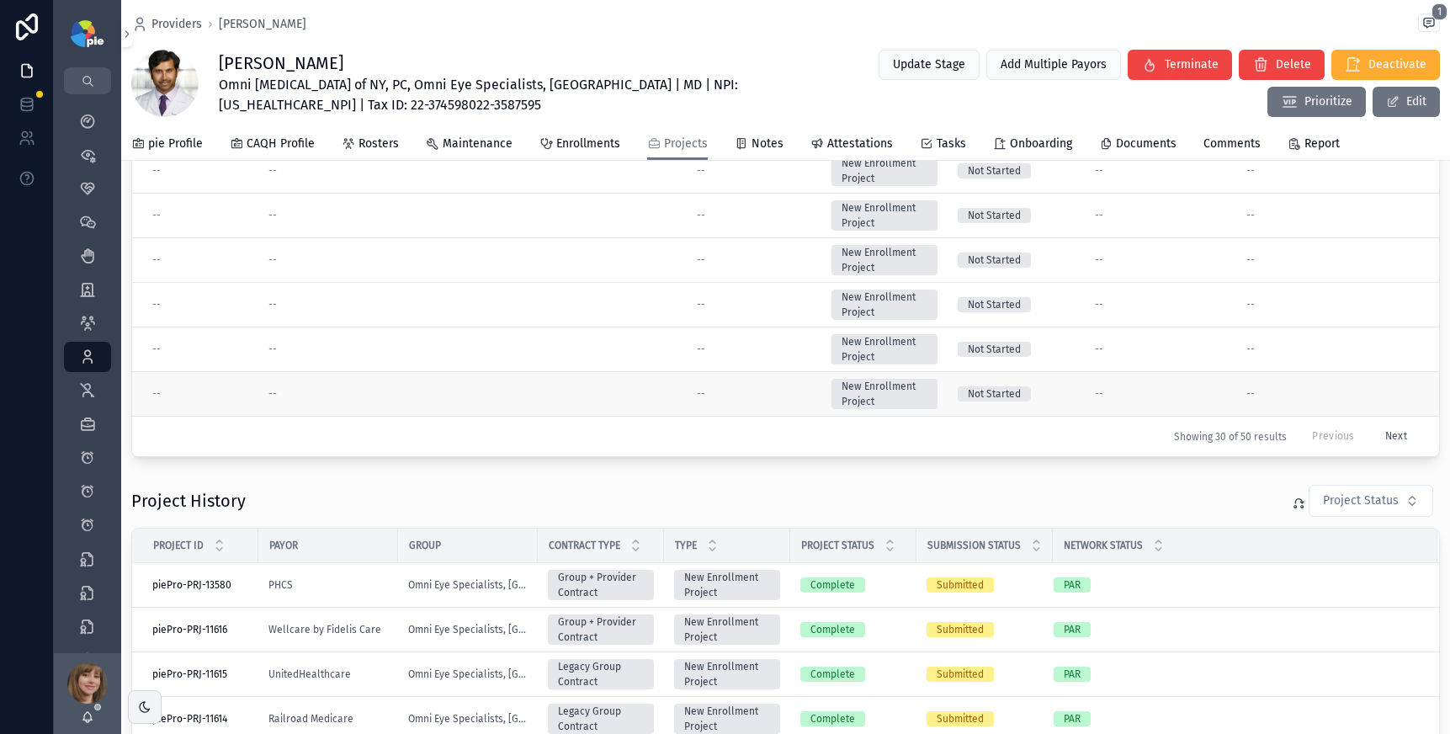
click at [584, 391] on td "scrollable content" at bounding box center [615, 394] width 144 height 45
click at [786, 387] on div "--" at bounding box center [754, 393] width 114 height 13
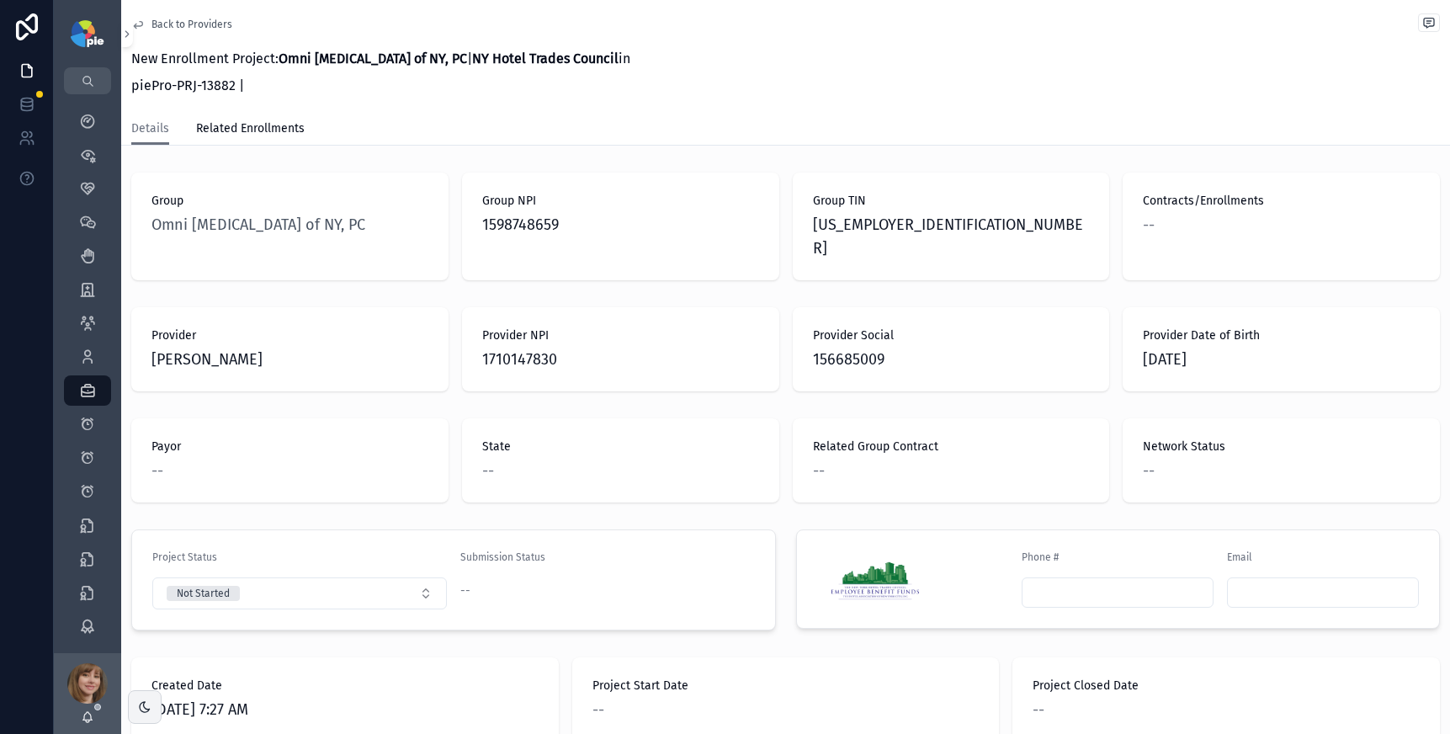
click at [173, 25] on span "Back to Providers" at bounding box center [191, 24] width 81 height 13
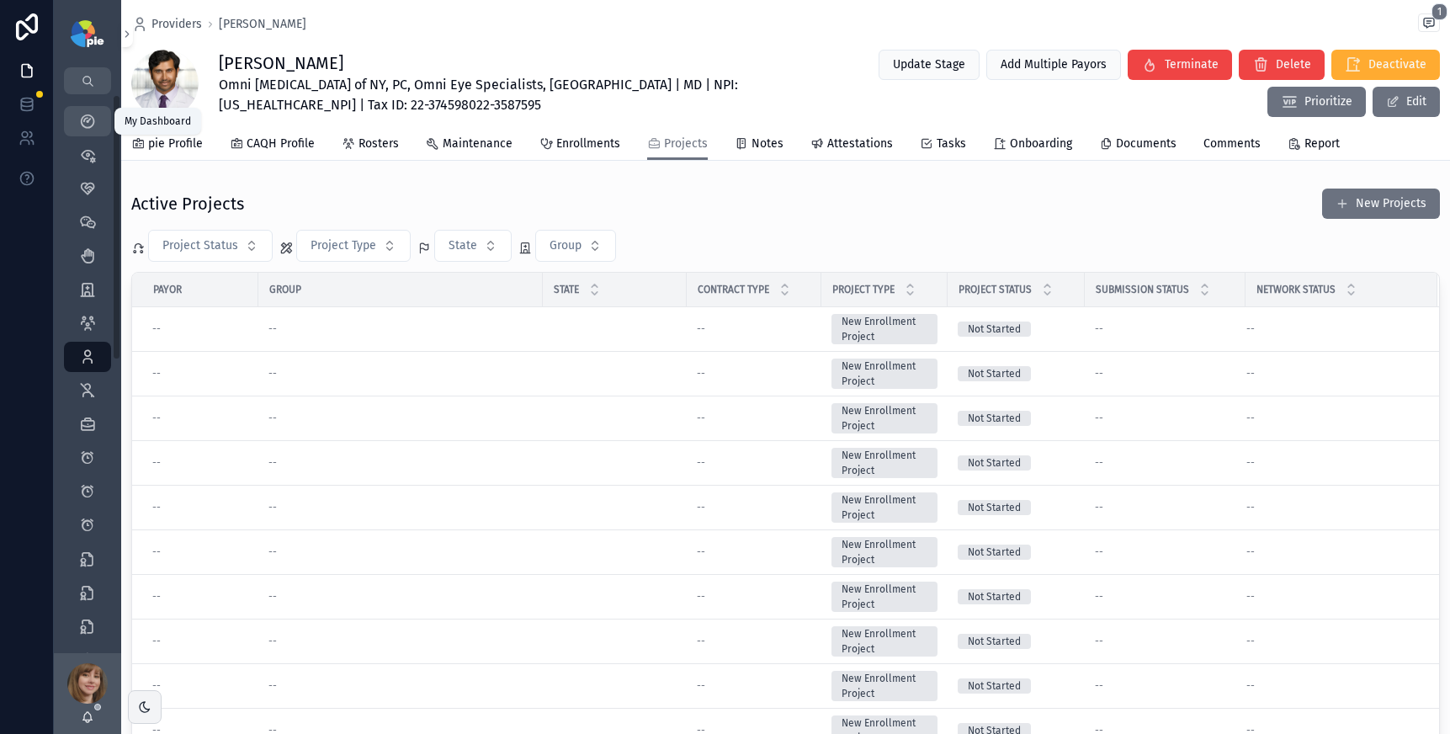
click at [91, 124] on icon "scrollable content" at bounding box center [87, 121] width 17 height 17
